Goal: Task Accomplishment & Management: Use online tool/utility

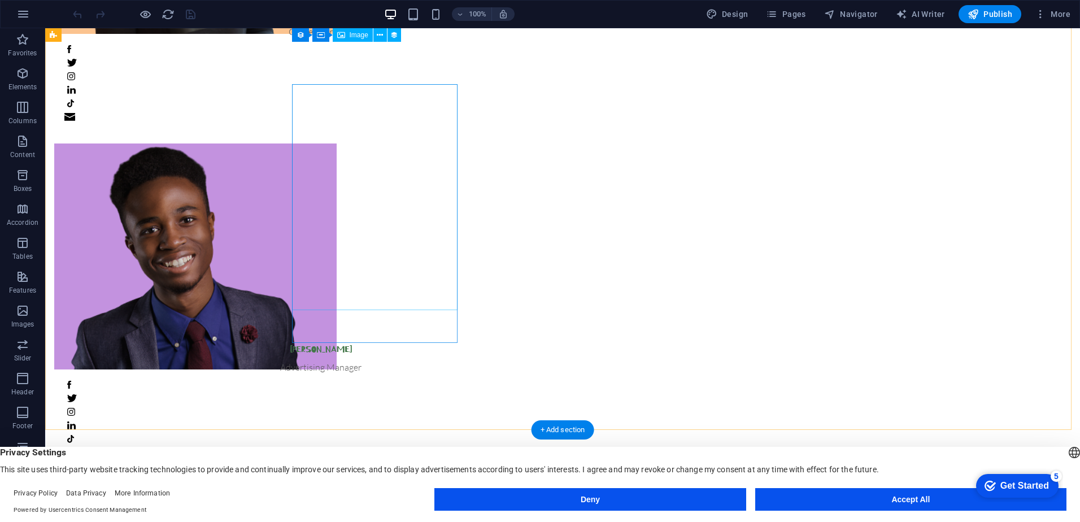
scroll to position [265, 0]
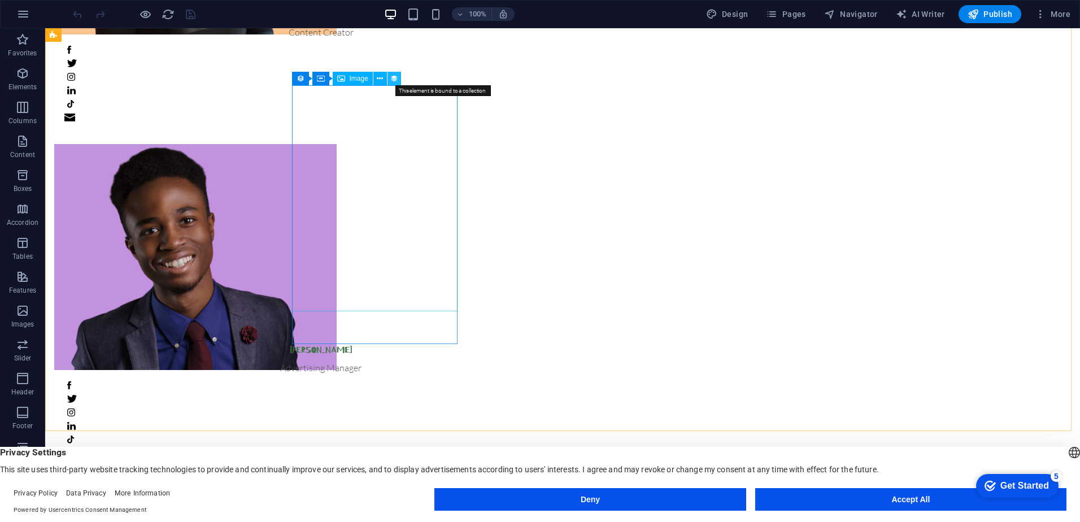
click at [393, 76] on icon at bounding box center [394, 79] width 8 height 12
select select "px"
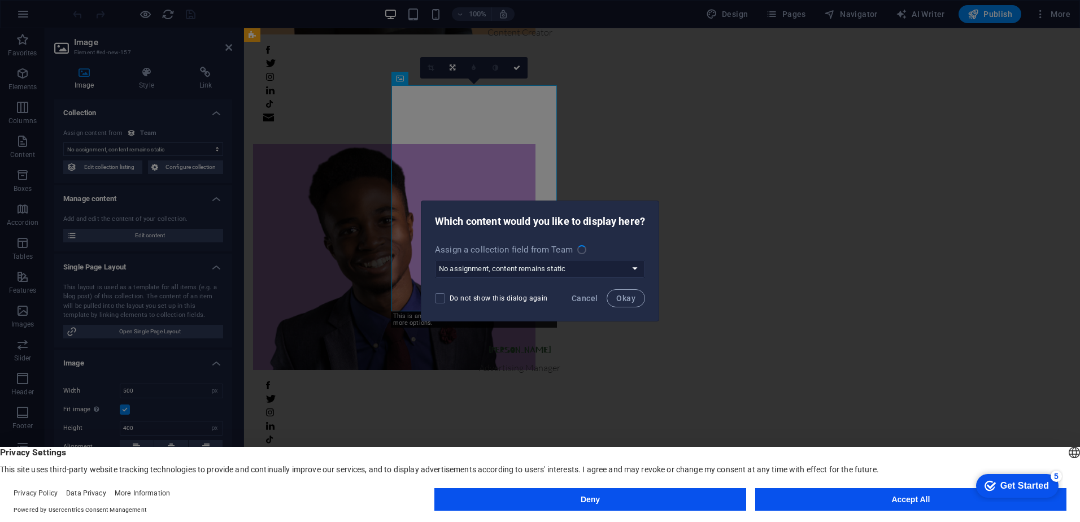
select select "image"
click at [624, 267] on select "No assignment, content remains static Create a new field Created at (Date) Upda…" at bounding box center [540, 269] width 210 height 18
select select "createNew"
click at [435, 260] on select "No assignment, content remains static Create a new field Created at (Date) Upda…" at bounding box center [540, 269] width 210 height 18
click at [619, 299] on span "Okay" at bounding box center [625, 298] width 19 height 9
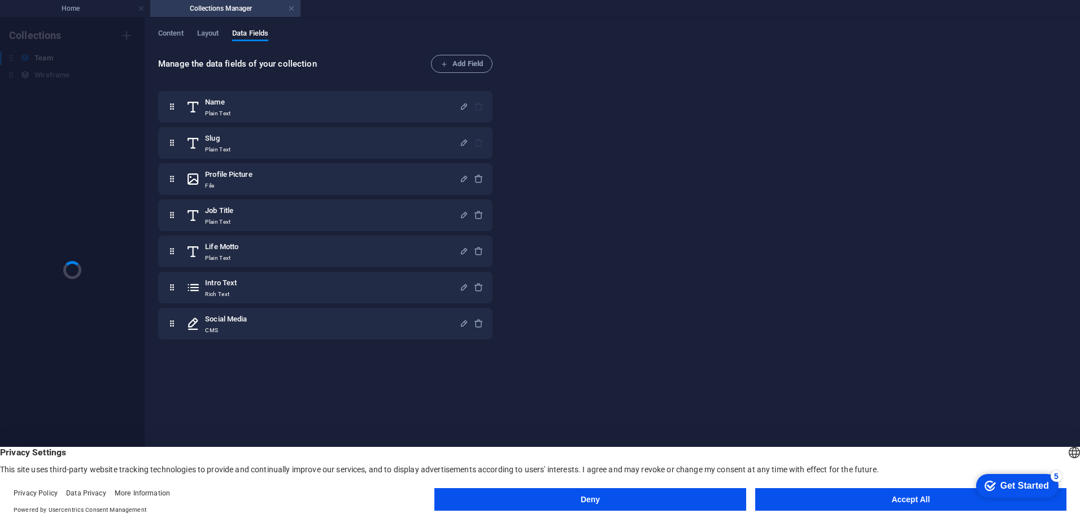
scroll to position [0, 0]
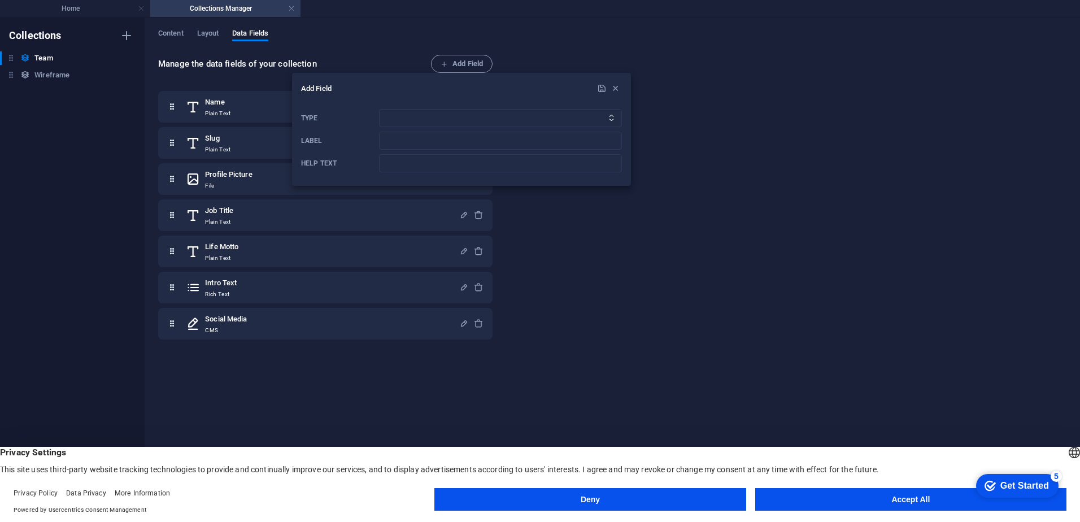
click at [456, 54] on div at bounding box center [540, 261] width 1080 height 522
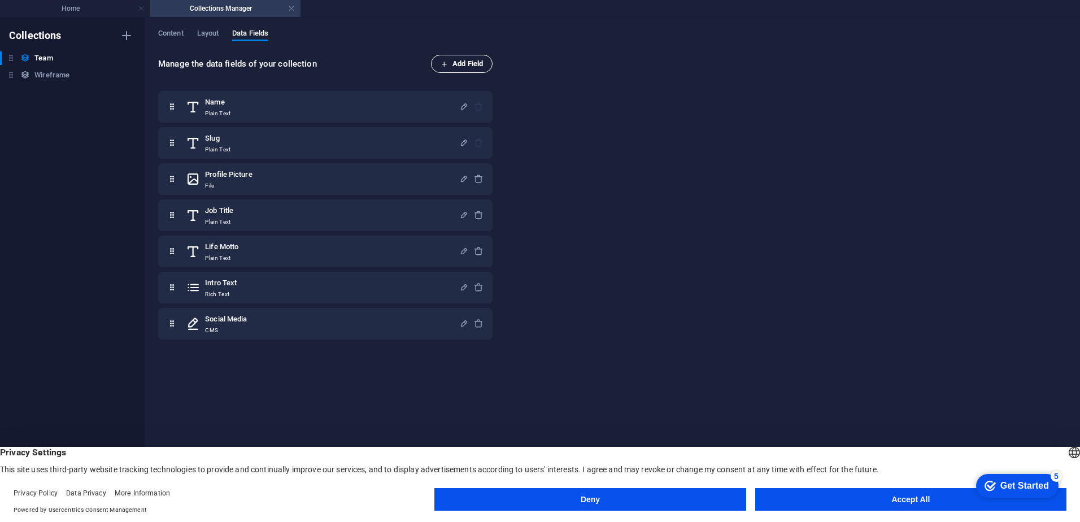
click at [457, 63] on span "Add Field" at bounding box center [461, 64] width 42 height 14
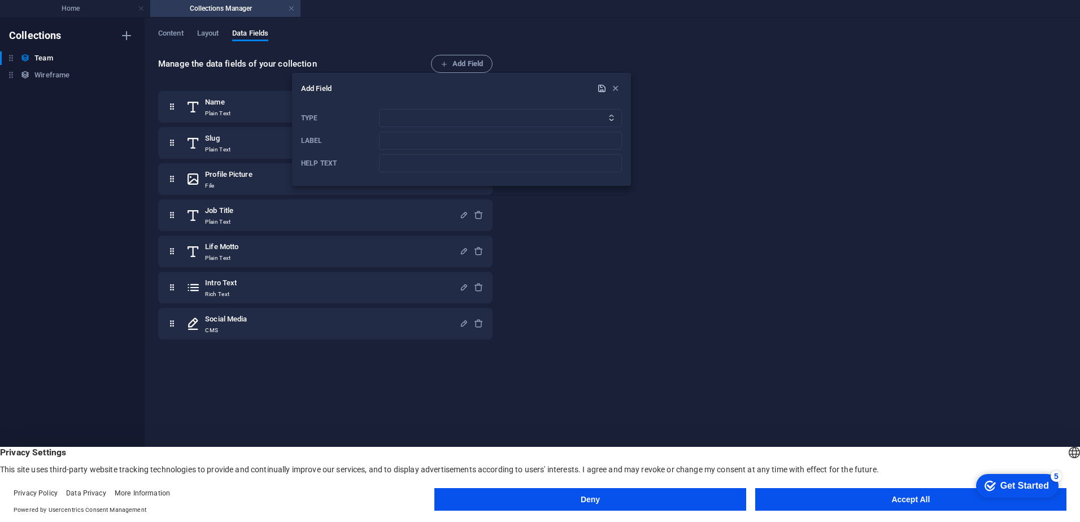
click at [600, 89] on icon "submit" at bounding box center [602, 89] width 10 height 10
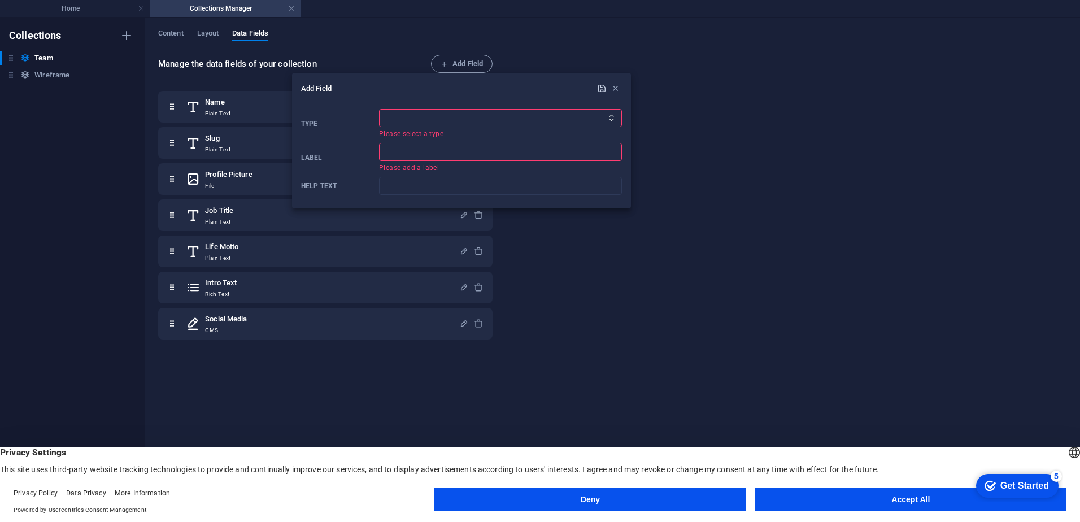
click at [600, 89] on icon "submit" at bounding box center [602, 89] width 10 height 10
click at [617, 86] on icon "button" at bounding box center [615, 89] width 10 height 10
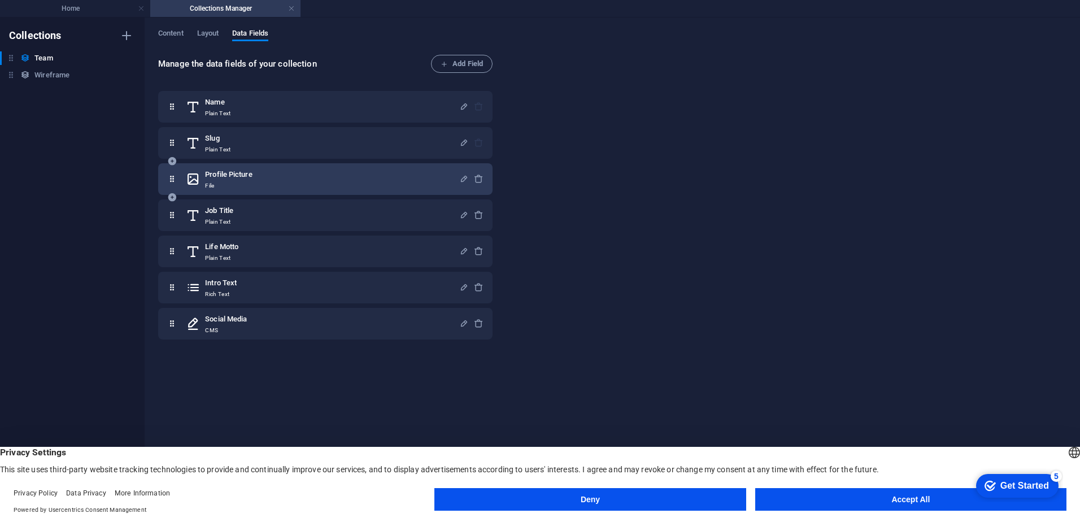
click at [325, 181] on div "Profile Picture File" at bounding box center [322, 179] width 273 height 23
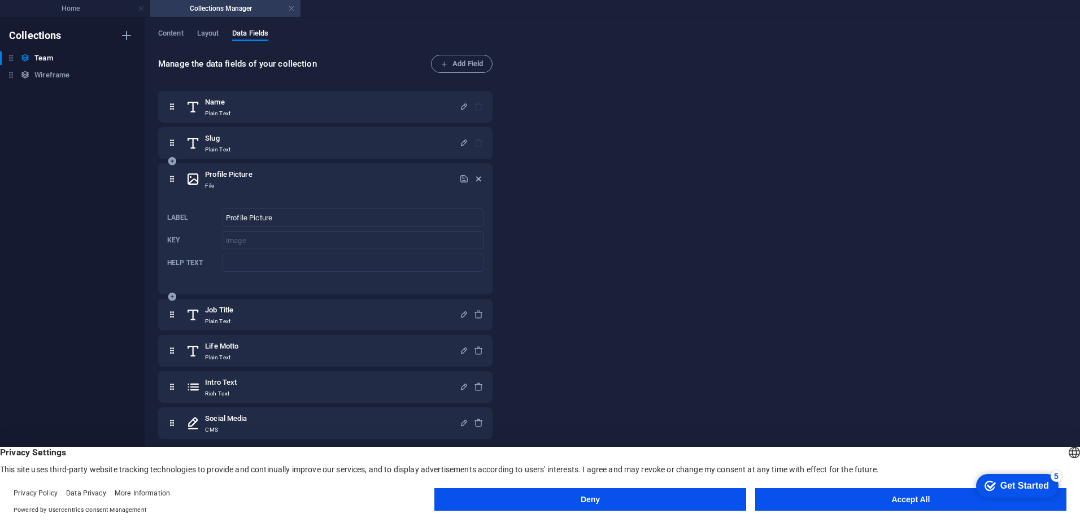
click at [478, 179] on icon "button" at bounding box center [479, 179] width 10 height 10
